Goal: Information Seeking & Learning: Check status

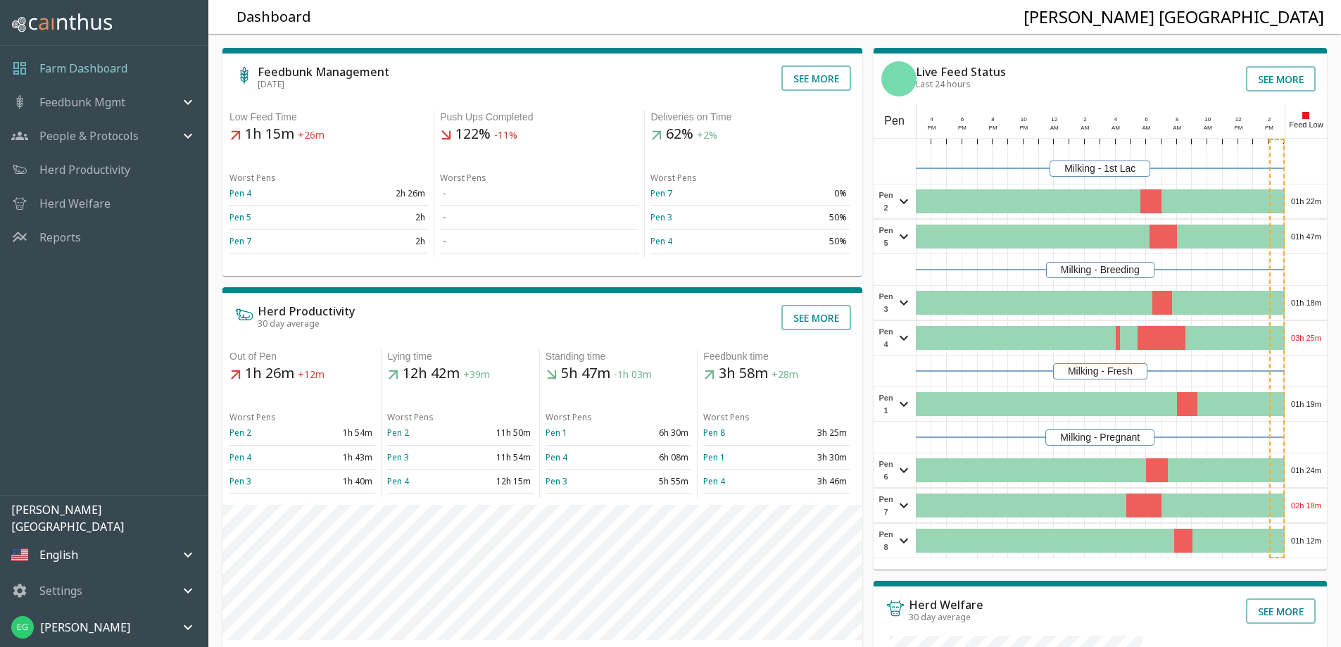
click at [99, 166] on p "Herd Productivity" at bounding box center [84, 169] width 91 height 17
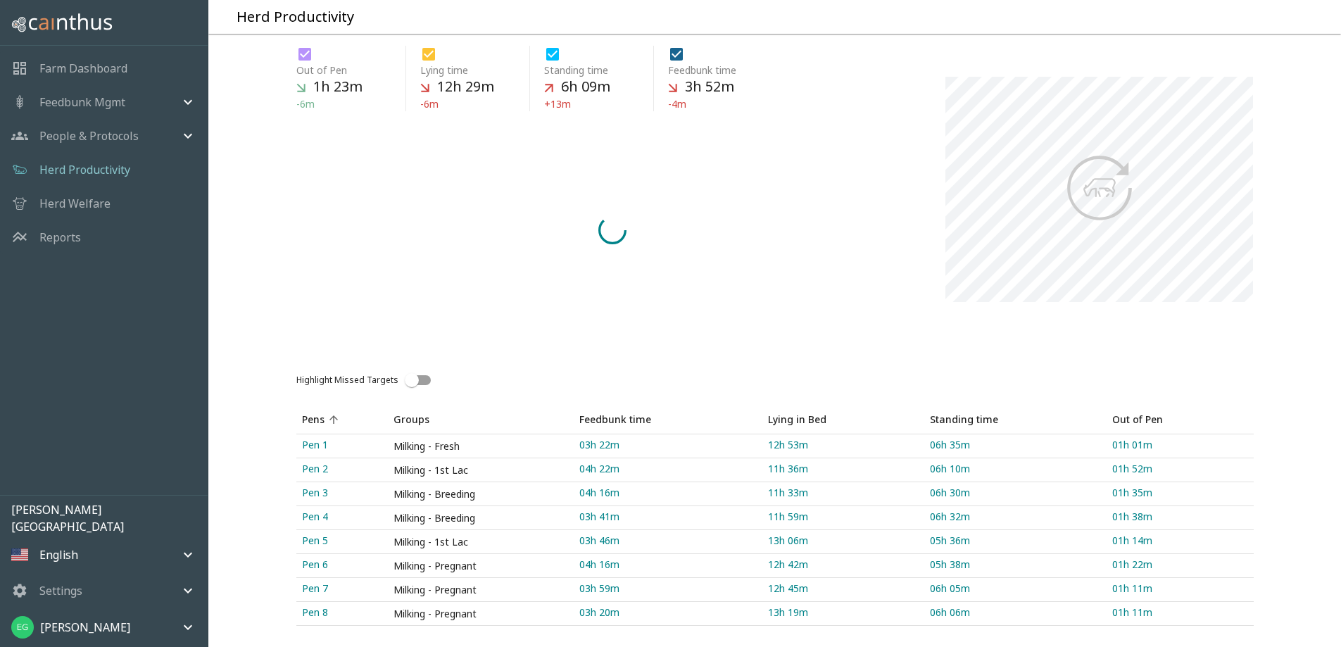
scroll to position [195, 0]
click at [324, 434] on link "Pen 1" at bounding box center [342, 445] width 92 height 23
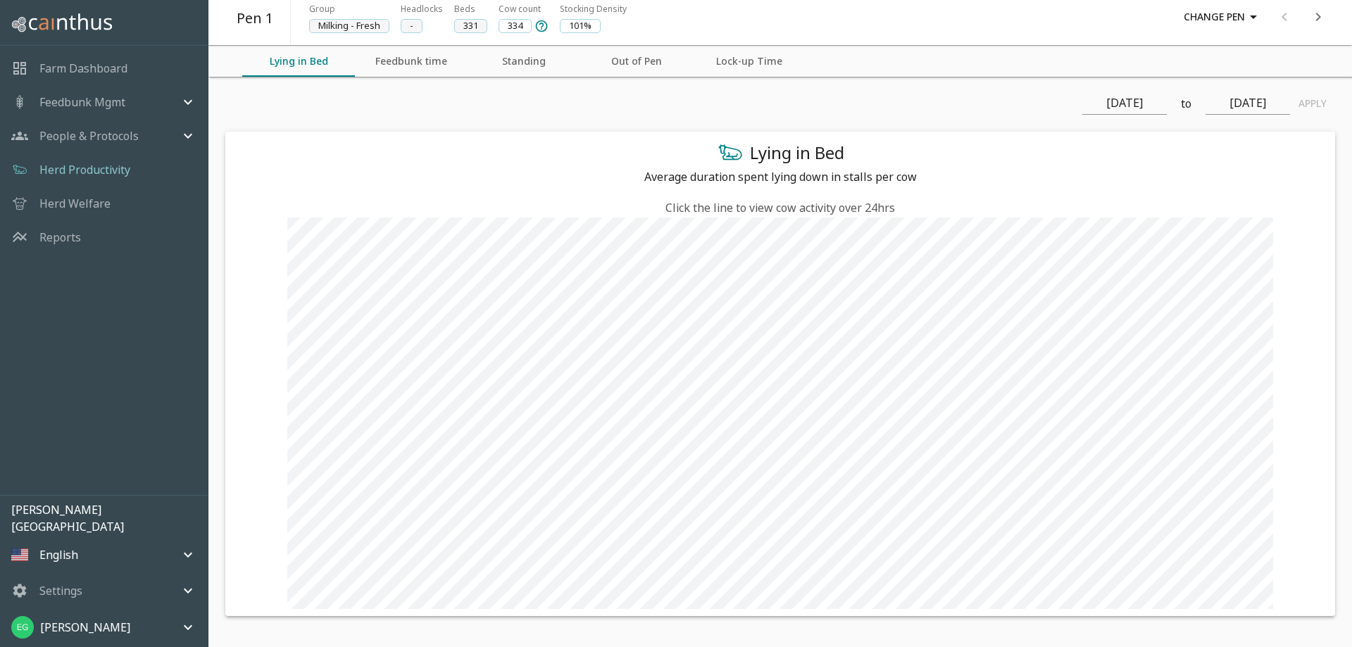
click at [1151, 103] on input "Aug 23, 2025" at bounding box center [1124, 103] width 84 height 23
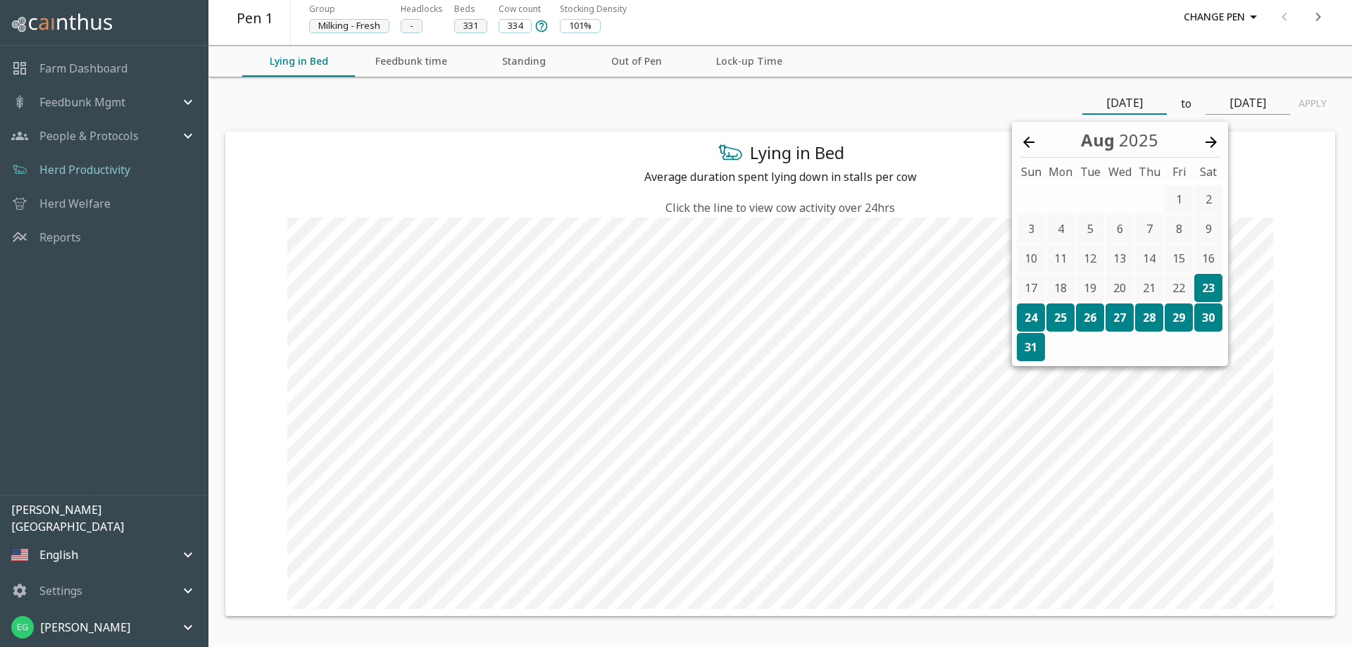
click at [1017, 144] on div "Aug 2025 Sun Mon Tue Wed Thu Fri Sat" at bounding box center [1120, 151] width 216 height 58
click at [1026, 142] on icon at bounding box center [1028, 142] width 11 height 11
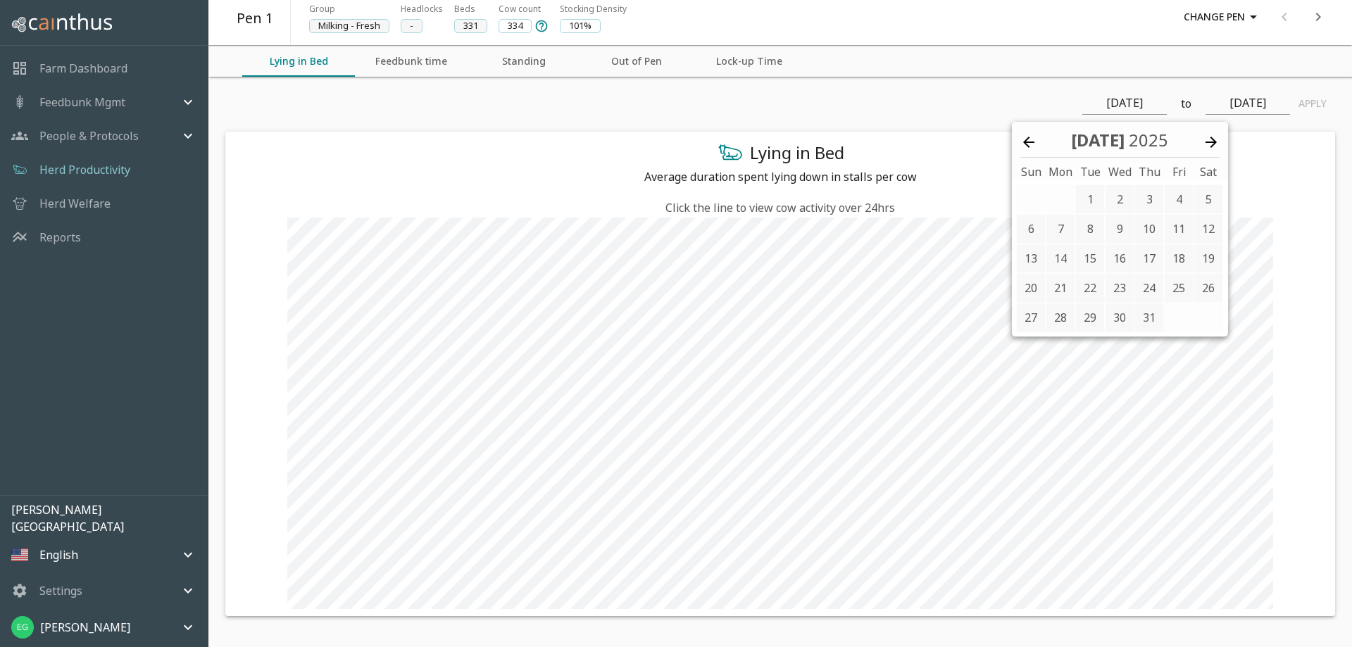
click at [1026, 142] on icon at bounding box center [1028, 142] width 11 height 11
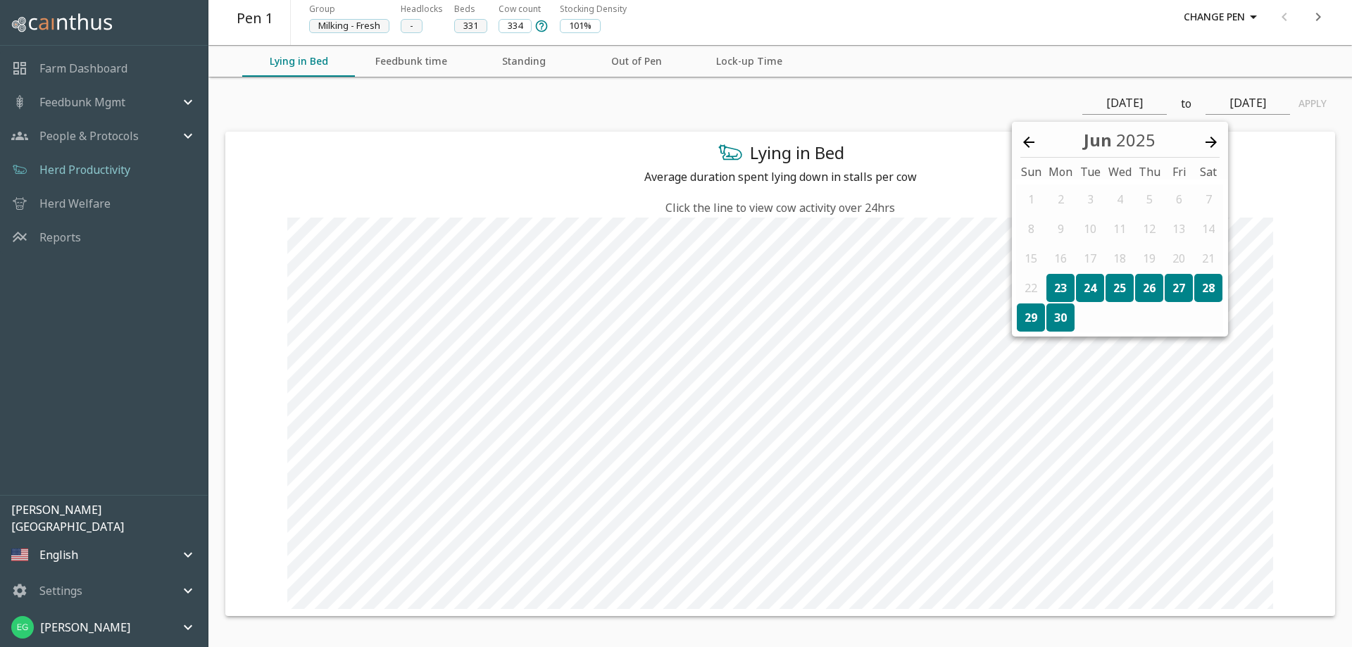
click at [1069, 280] on div "23" at bounding box center [1060, 288] width 28 height 28
type input "Jun 23, 2025"
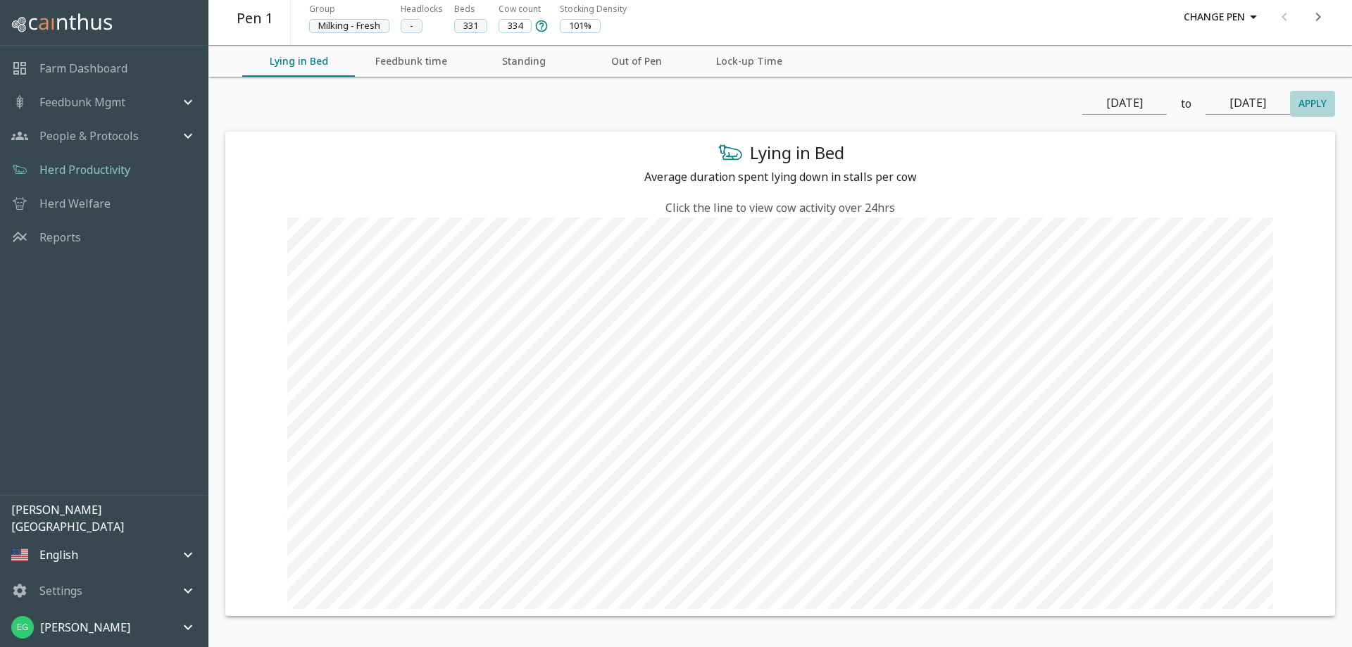
click at [1314, 101] on button "Apply" at bounding box center [1312, 104] width 45 height 26
click at [1318, 23] on icon "next" at bounding box center [1317, 16] width 17 height 17
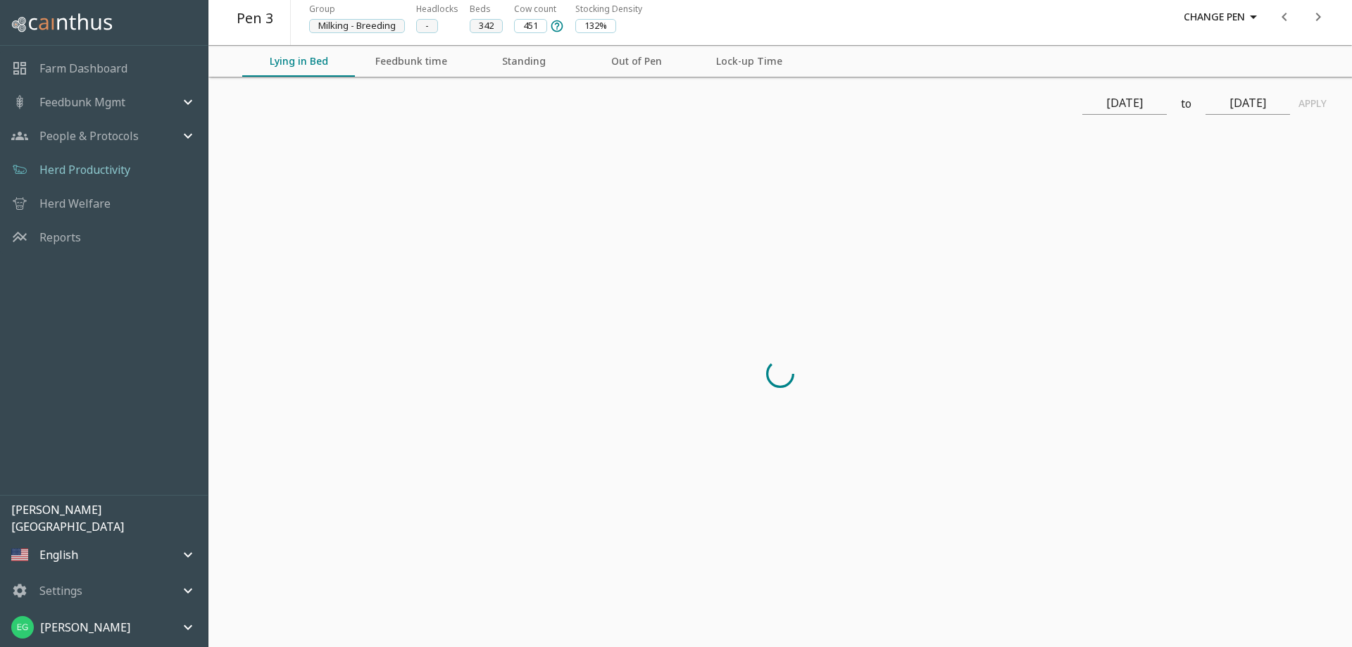
click at [1318, 23] on icon "next" at bounding box center [1317, 16] width 17 height 17
click at [1321, 17] on icon "next" at bounding box center [1317, 16] width 17 height 17
click at [1293, 15] on button "previous" at bounding box center [1284, 17] width 34 height 34
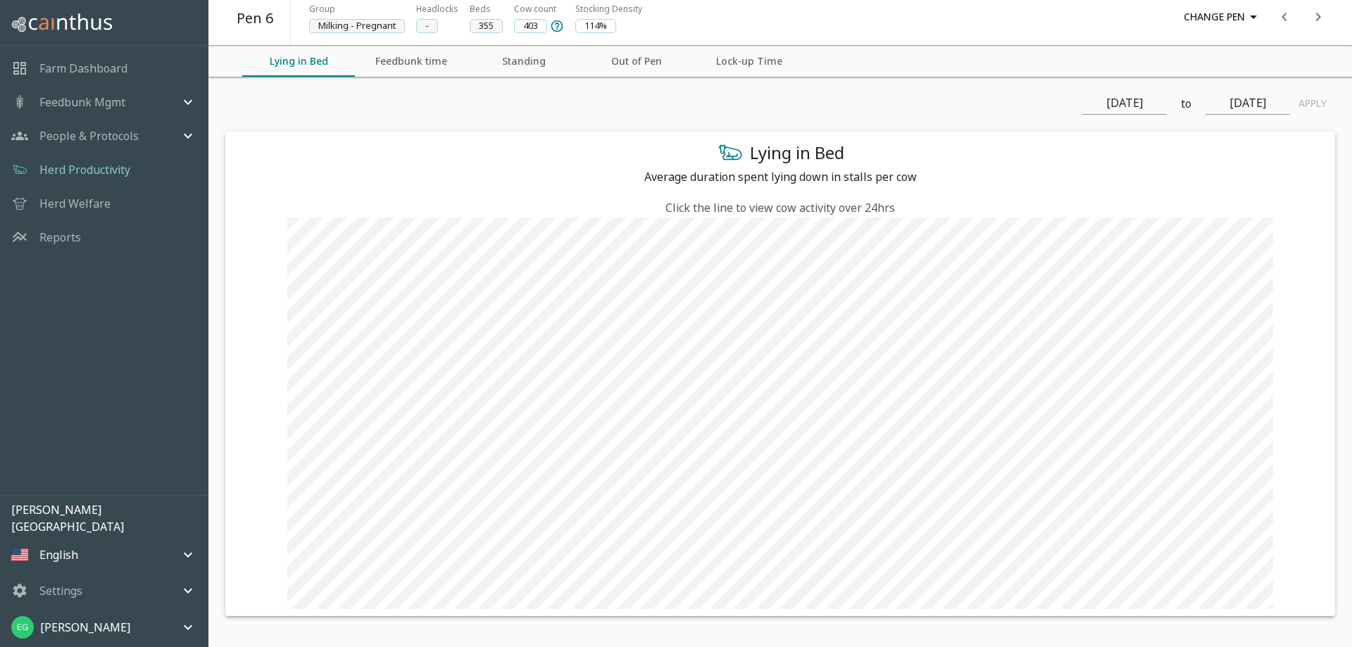
click at [1293, 15] on button "previous" at bounding box center [1284, 17] width 34 height 34
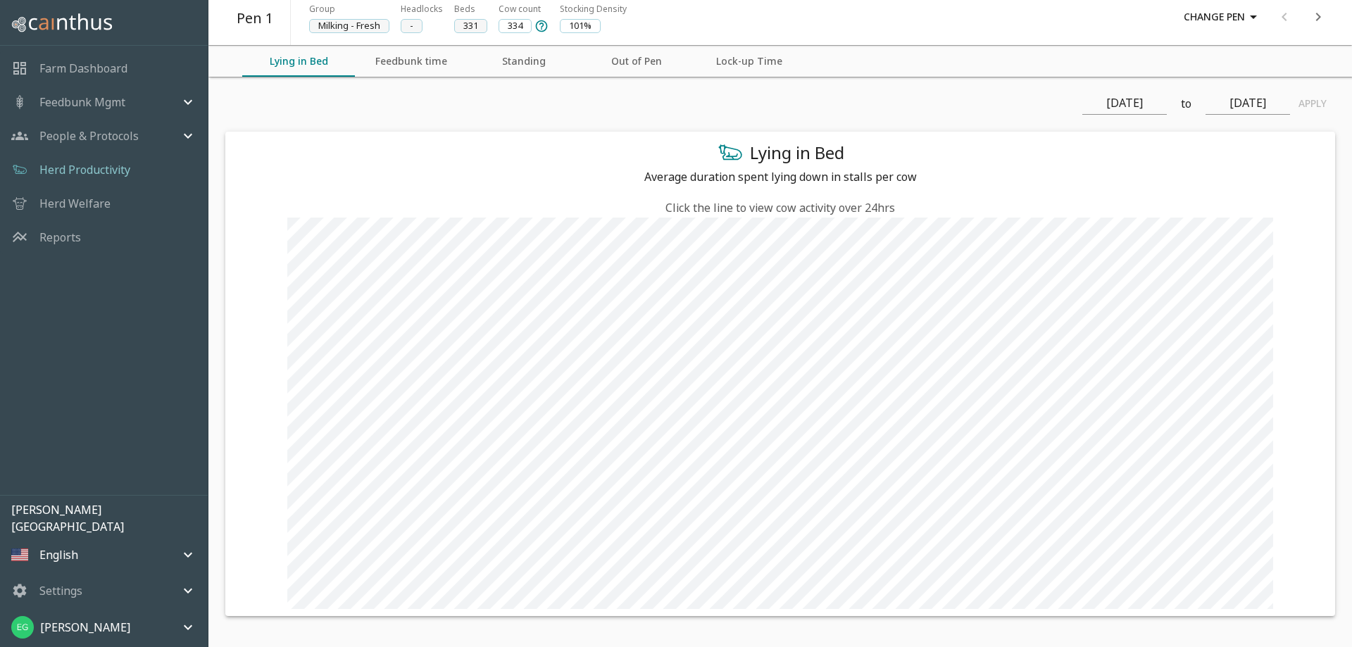
click at [1293, 15] on div at bounding box center [1301, 17] width 68 height 34
click at [1314, 16] on icon "next" at bounding box center [1317, 16] width 17 height 17
click at [1314, 15] on icon "next" at bounding box center [1317, 16] width 17 height 17
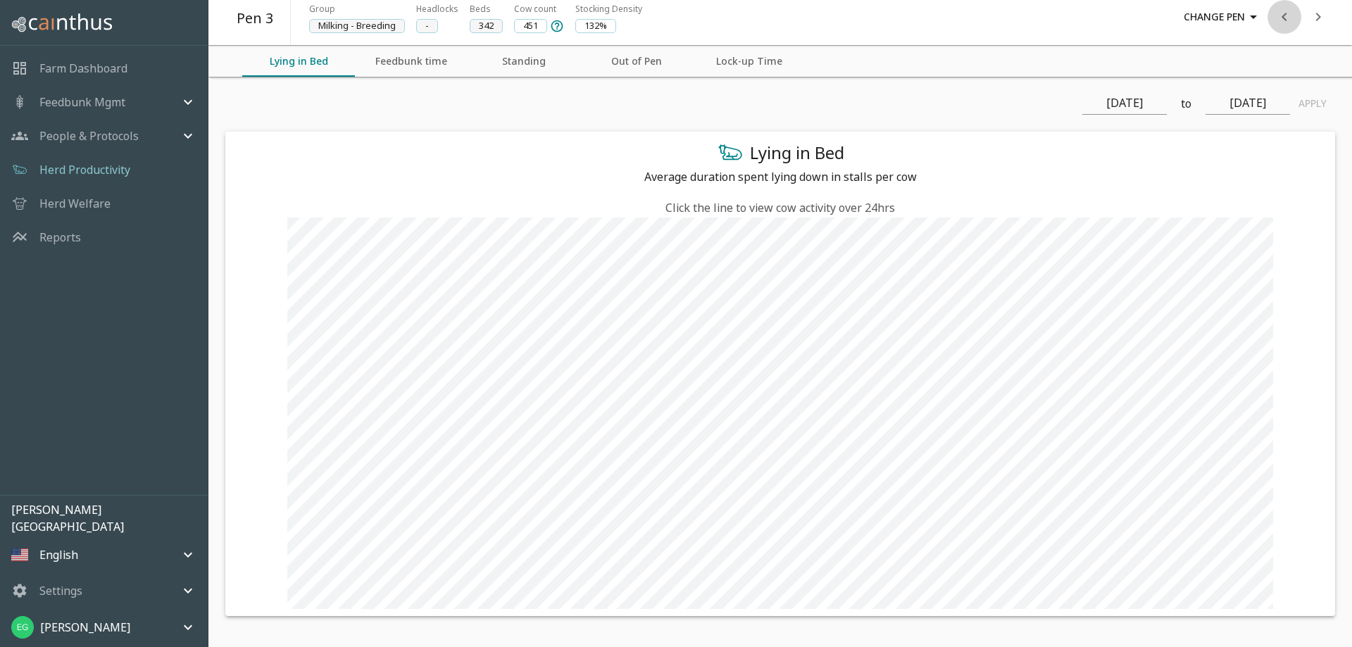
click at [1282, 13] on icon "previous" at bounding box center [1284, 16] width 17 height 17
click at [1314, 13] on icon "next" at bounding box center [1317, 16] width 17 height 17
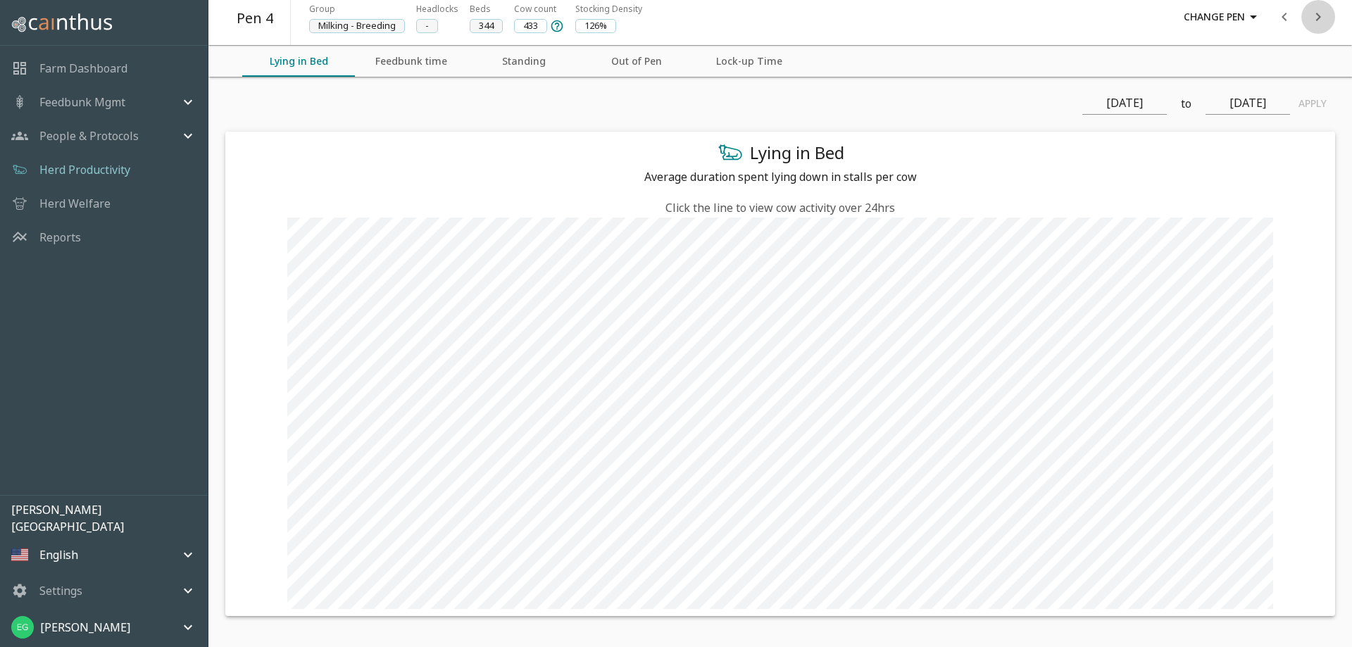
click at [1314, 13] on icon "next" at bounding box center [1317, 16] width 17 height 17
click at [1314, 12] on icon "next" at bounding box center [1317, 16] width 17 height 17
click at [113, 172] on p "Herd Productivity" at bounding box center [84, 169] width 91 height 17
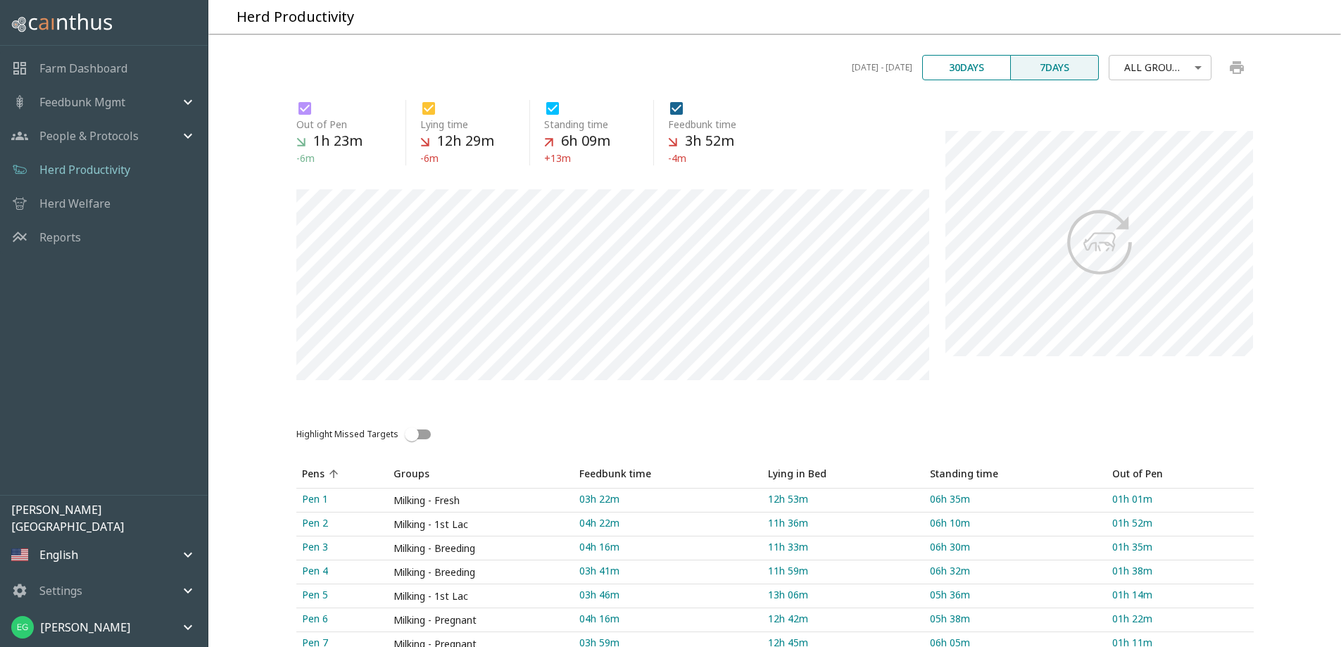
click at [1227, 84] on button "print chart" at bounding box center [1237, 68] width 34 height 34
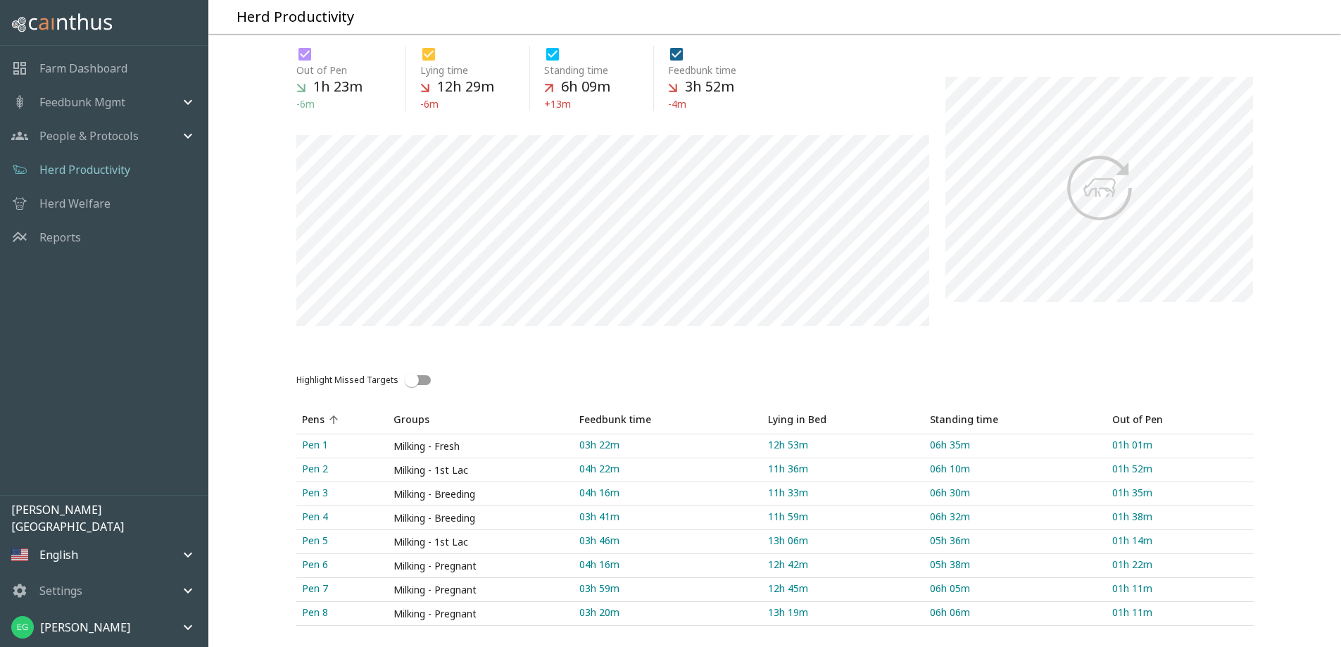
scroll to position [195, 0]
